Goal: Information Seeking & Learning: Learn about a topic

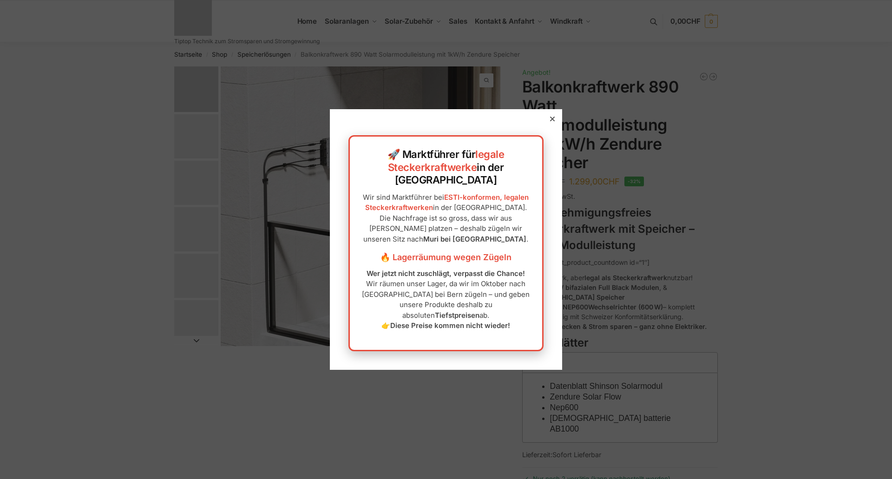
drag, startPoint x: 0, startPoint y: 0, endPoint x: 487, endPoint y: 208, distance: 529.9
click at [487, 208] on p "Wir sind Marktführer bei ESTI-konformen, legalen Steckerkraftwerken in der [GEO…" at bounding box center [446, 218] width 174 height 52
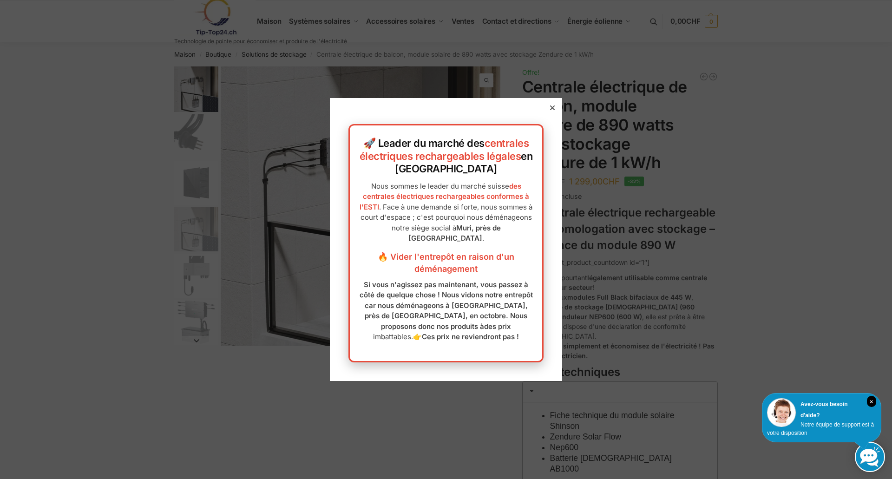
click at [548, 111] on div at bounding box center [552, 108] width 8 height 8
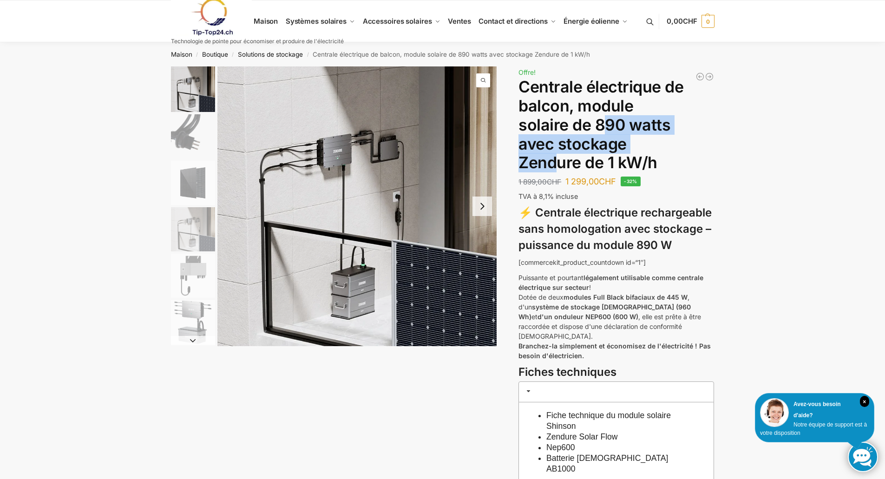
drag, startPoint x: 546, startPoint y: 126, endPoint x: 631, endPoint y: 149, distance: 88.0
click at [631, 149] on font "Centrale électrique de balcon, module solaire de 890 watts avec stockage Zendur…" at bounding box center [600, 124] width 165 height 95
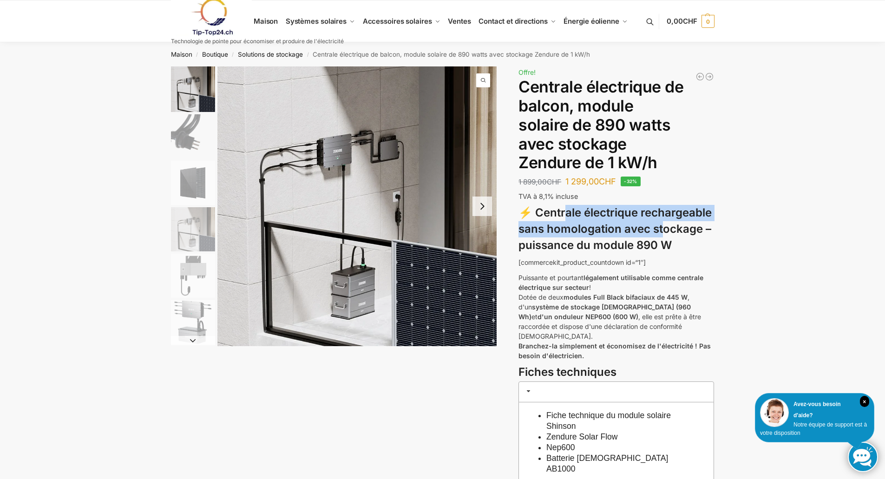
drag, startPoint x: 570, startPoint y: 208, endPoint x: 662, endPoint y: 230, distance: 94.7
click at [662, 230] on font "⚡ Centrale électrique rechargeable sans homologation avec stockage – puissance …" at bounding box center [614, 229] width 193 height 46
drag, startPoint x: 542, startPoint y: 275, endPoint x: 648, endPoint y: 283, distance: 105.8
click at [648, 283] on p "Puissante et pourtant légalement utilisable comme centrale électrique sur secte…" at bounding box center [616, 317] width 196 height 88
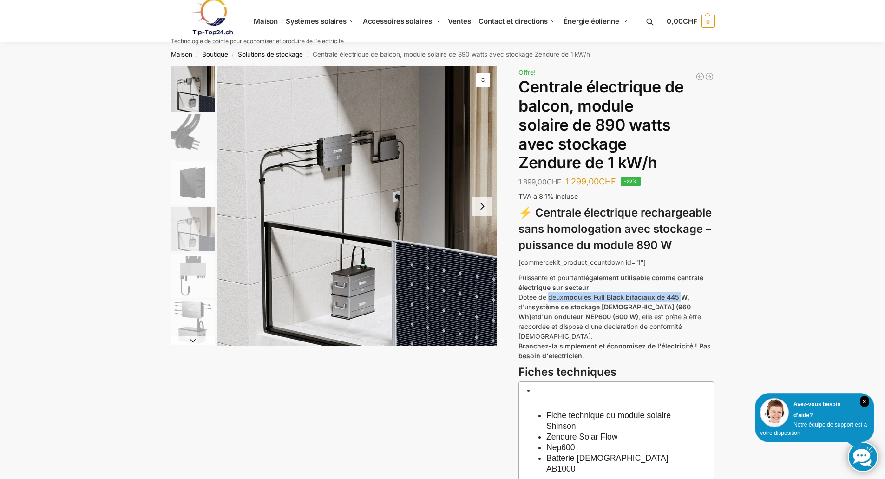
drag, startPoint x: 549, startPoint y: 298, endPoint x: 682, endPoint y: 298, distance: 133.8
click at [682, 298] on p "Puissante et pourtant légalement utilisable comme centrale électrique sur secte…" at bounding box center [616, 317] width 196 height 88
drag, startPoint x: 539, startPoint y: 304, endPoint x: 634, endPoint y: 303, distance: 94.3
click at [634, 303] on font "système de stockage [DEMOGRAPHIC_DATA] (960 Wh)" at bounding box center [604, 312] width 172 height 18
drag, startPoint x: 597, startPoint y: 315, endPoint x: 643, endPoint y: 318, distance: 46.1
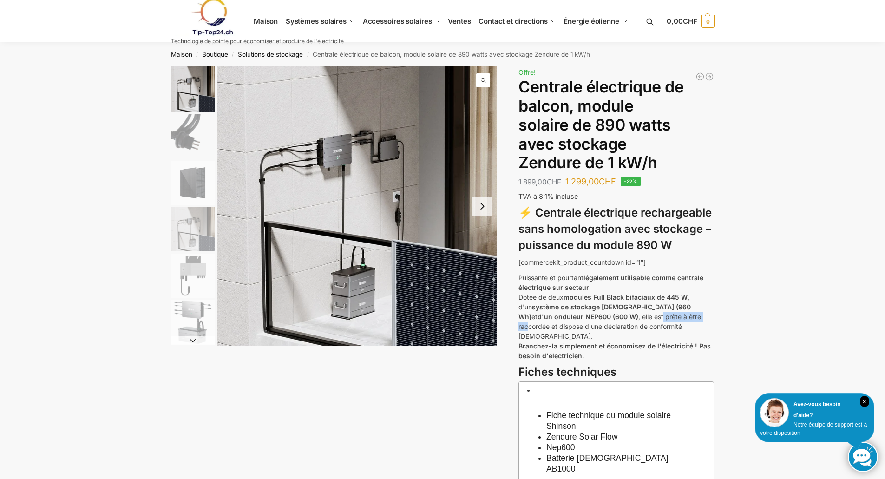
click at [643, 318] on font ", elle est prête à être raccordée et dispose d'une déclaration de conformité [D…" at bounding box center [609, 326] width 183 height 27
drag, startPoint x: 525, startPoint y: 331, endPoint x: 615, endPoint y: 328, distance: 90.6
click at [615, 328] on p "Puissante et pourtant légalement utilisable comme centrale électrique sur secte…" at bounding box center [616, 317] width 196 height 88
click at [561, 342] on font "Branchez-la simplement et économisez de l'électricité ! Pas besoin d'électricie…" at bounding box center [614, 351] width 192 height 18
click at [197, 222] on img "4 / 6" at bounding box center [193, 229] width 44 height 44
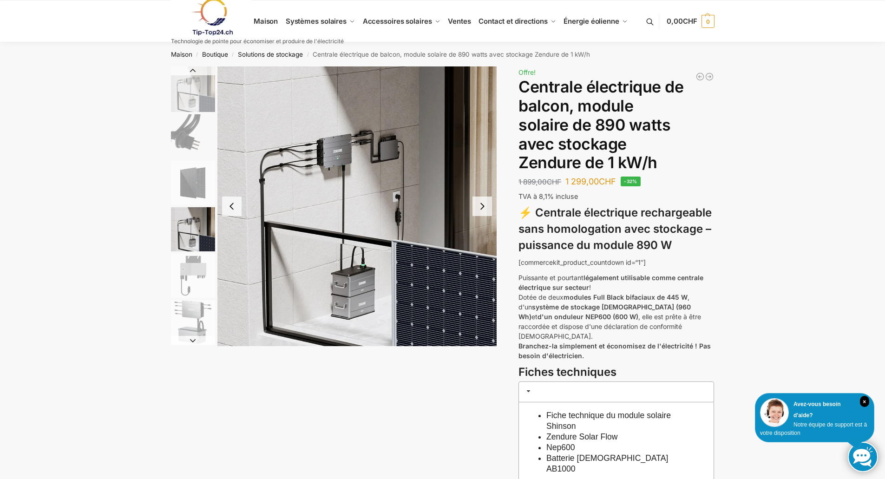
click at [198, 262] on img "5 / 6" at bounding box center [193, 276] width 44 height 44
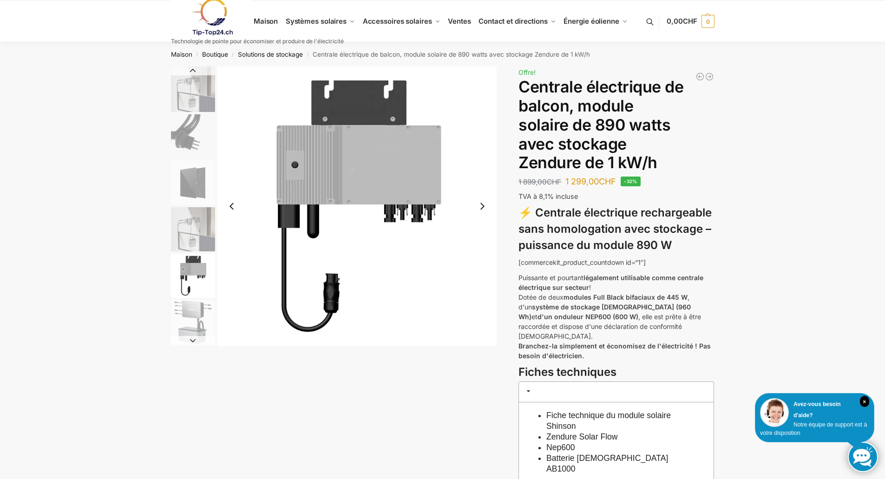
click at [484, 207] on button "Diapositive suivante" at bounding box center [482, 207] width 20 height 20
